Goal: Task Accomplishment & Management: Manage account settings

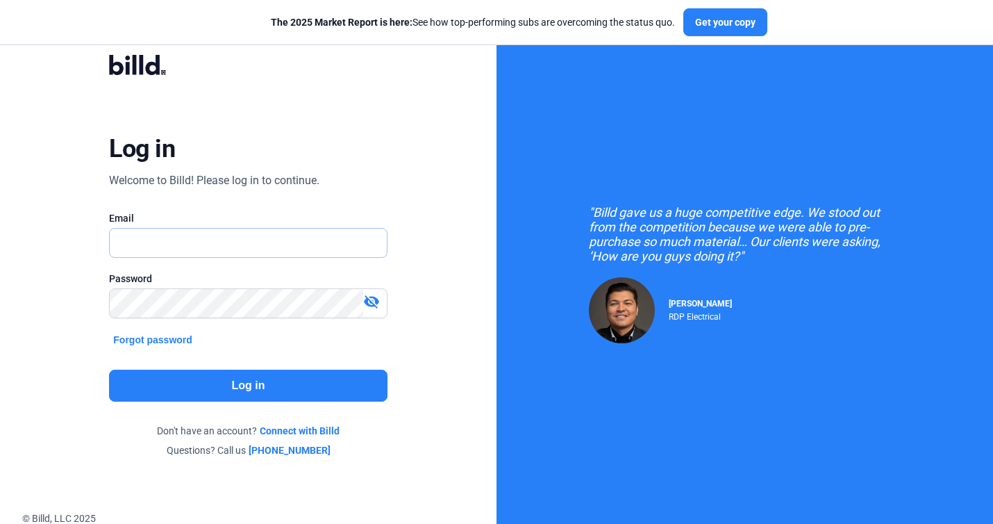
click at [337, 244] on input "text" at bounding box center [241, 242] width 262 height 28
type input "[EMAIL_ADDRESS][DOMAIN_NAME]"
click at [250, 393] on button "Log in" at bounding box center [248, 385] width 278 height 32
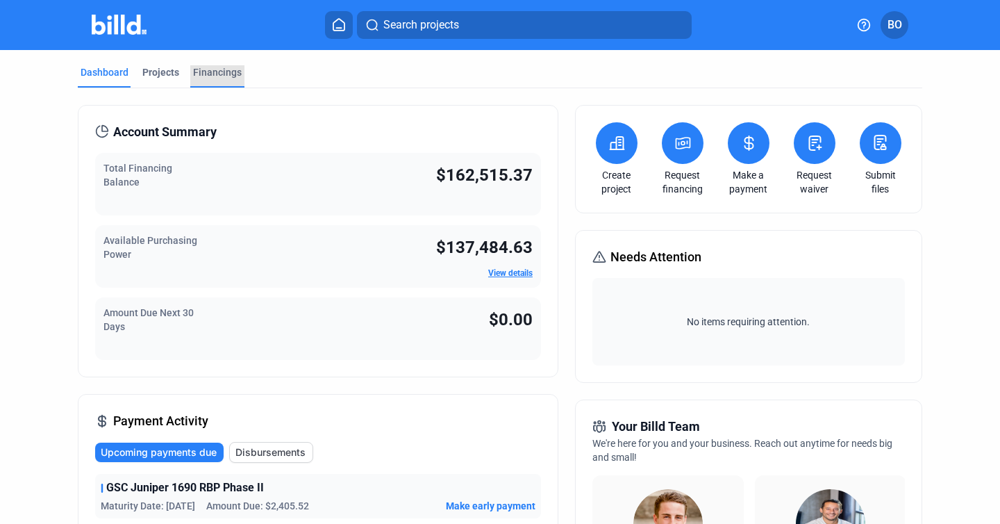
click at [208, 68] on div "Financings" at bounding box center [217, 72] width 49 height 14
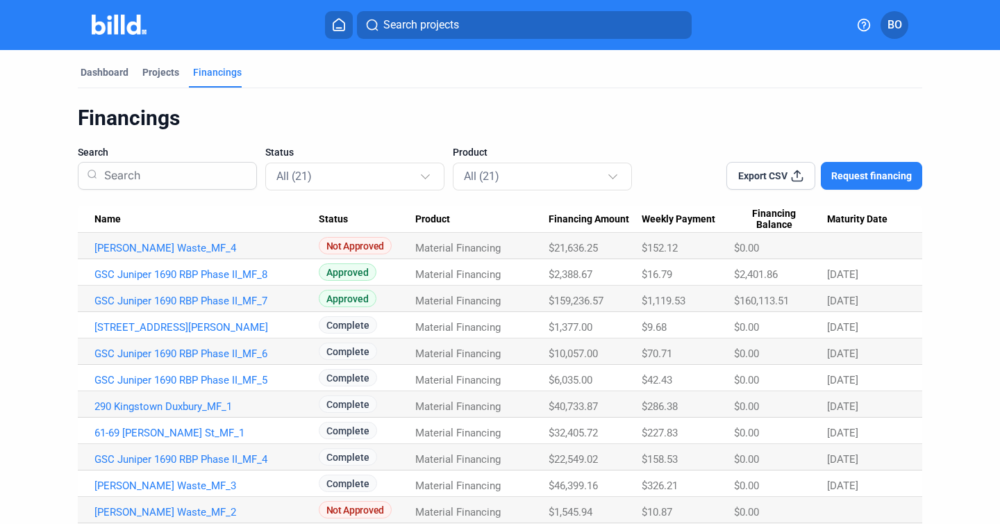
drag, startPoint x: 644, startPoint y: 273, endPoint x: 677, endPoint y: 274, distance: 33.3
click at [677, 274] on div "$16.79" at bounding box center [688, 274] width 92 height 12
drag, startPoint x: 645, startPoint y: 301, endPoint x: 688, endPoint y: 305, distance: 43.2
click at [688, 306] on div "$1,119.53" at bounding box center [688, 300] width 92 height 12
copy span "1,119.53"
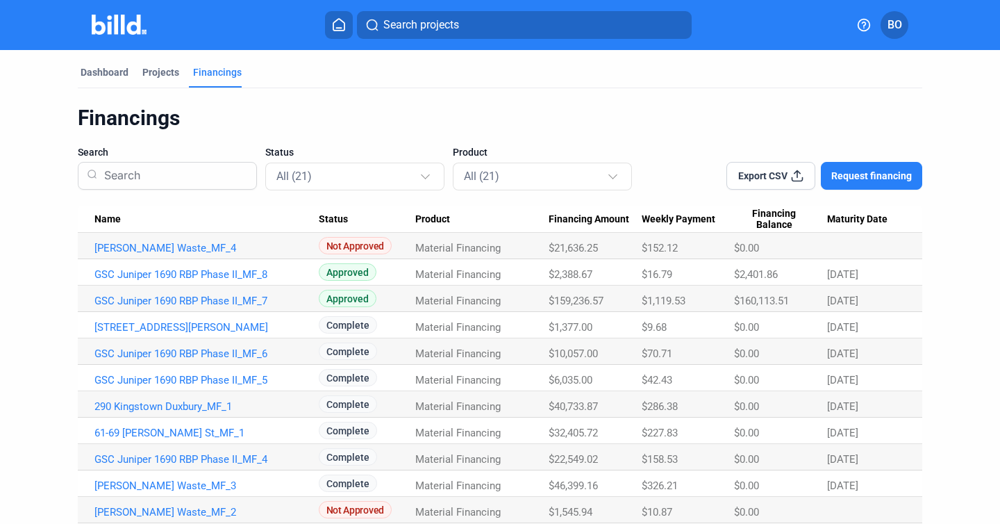
drag, startPoint x: 644, startPoint y: 272, endPoint x: 671, endPoint y: 272, distance: 27.8
click at [671, 272] on div "$16.79" at bounding box center [688, 274] width 92 height 12
copy span "16.79"
